Goal: Information Seeking & Learning: Learn about a topic

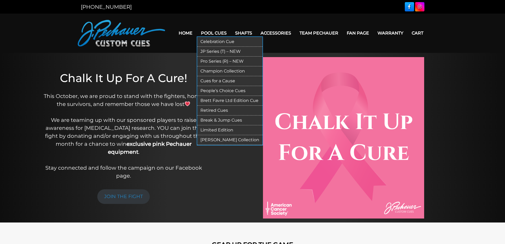
click at [215, 40] on link "Celebration Cue" at bounding box center [229, 42] width 65 height 10
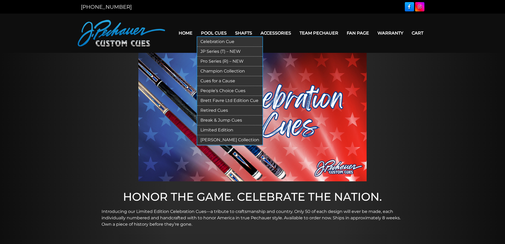
click at [215, 51] on link "JP Series (T) – NEW" at bounding box center [229, 52] width 65 height 10
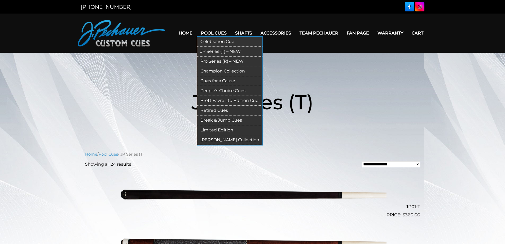
click at [208, 61] on link "Pro Series (R) – NEW" at bounding box center [229, 61] width 65 height 10
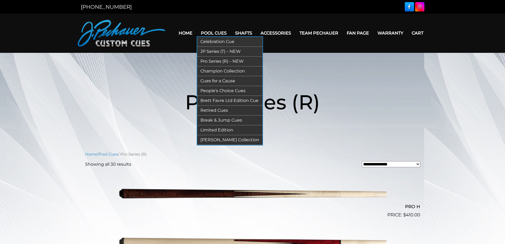
click at [217, 71] on link "Champion Collection" at bounding box center [229, 71] width 65 height 10
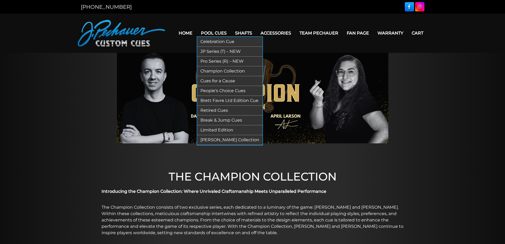
click at [215, 80] on link "Cues for a Cause" at bounding box center [229, 81] width 65 height 10
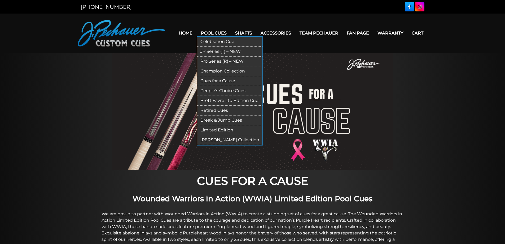
click at [215, 89] on link "People’s Choice Cues" at bounding box center [229, 91] width 65 height 10
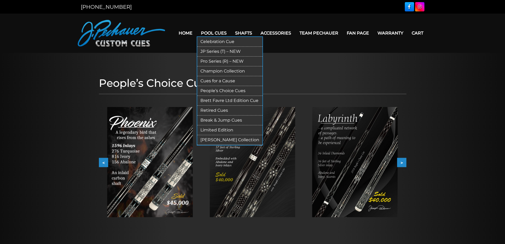
click at [218, 101] on link "Brett Favre Ltd Edition Cue" at bounding box center [229, 101] width 65 height 10
